Goal: Find specific page/section: Find specific page/section

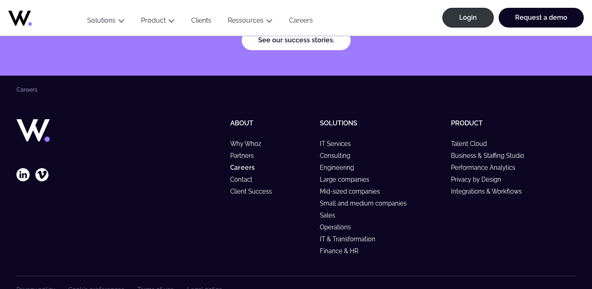
scroll to position [3308, 0]
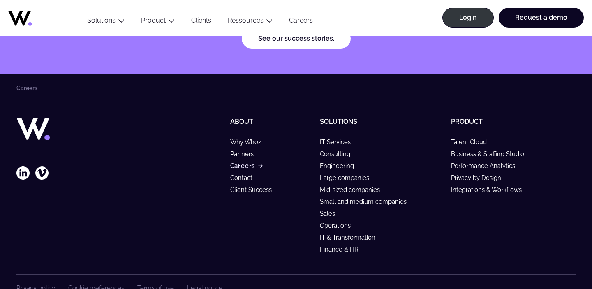
click at [247, 162] on link "Careers" at bounding box center [246, 165] width 32 height 7
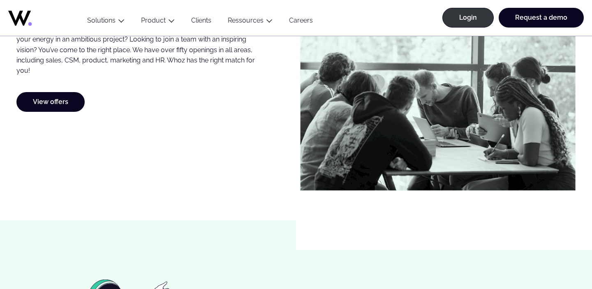
scroll to position [504, 0]
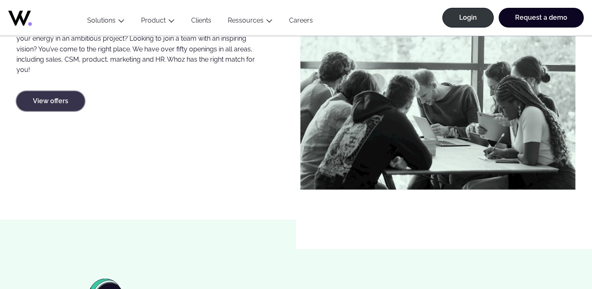
click at [48, 100] on link "View offers" at bounding box center [50, 101] width 68 height 20
